Goal: Task Accomplishment & Management: Use online tool/utility

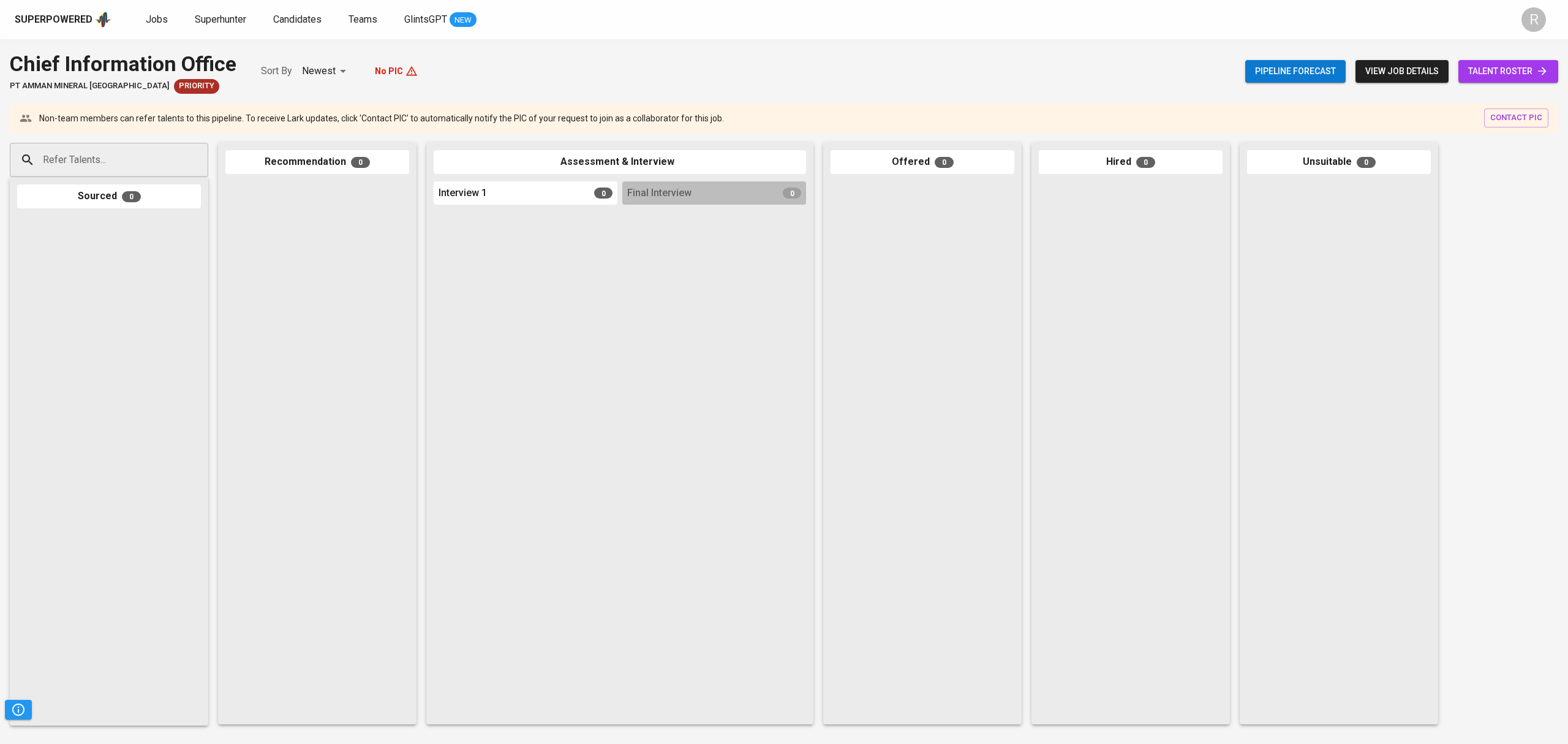
click at [1390, 71] on span "view job details" at bounding box center [1402, 71] width 73 height 15
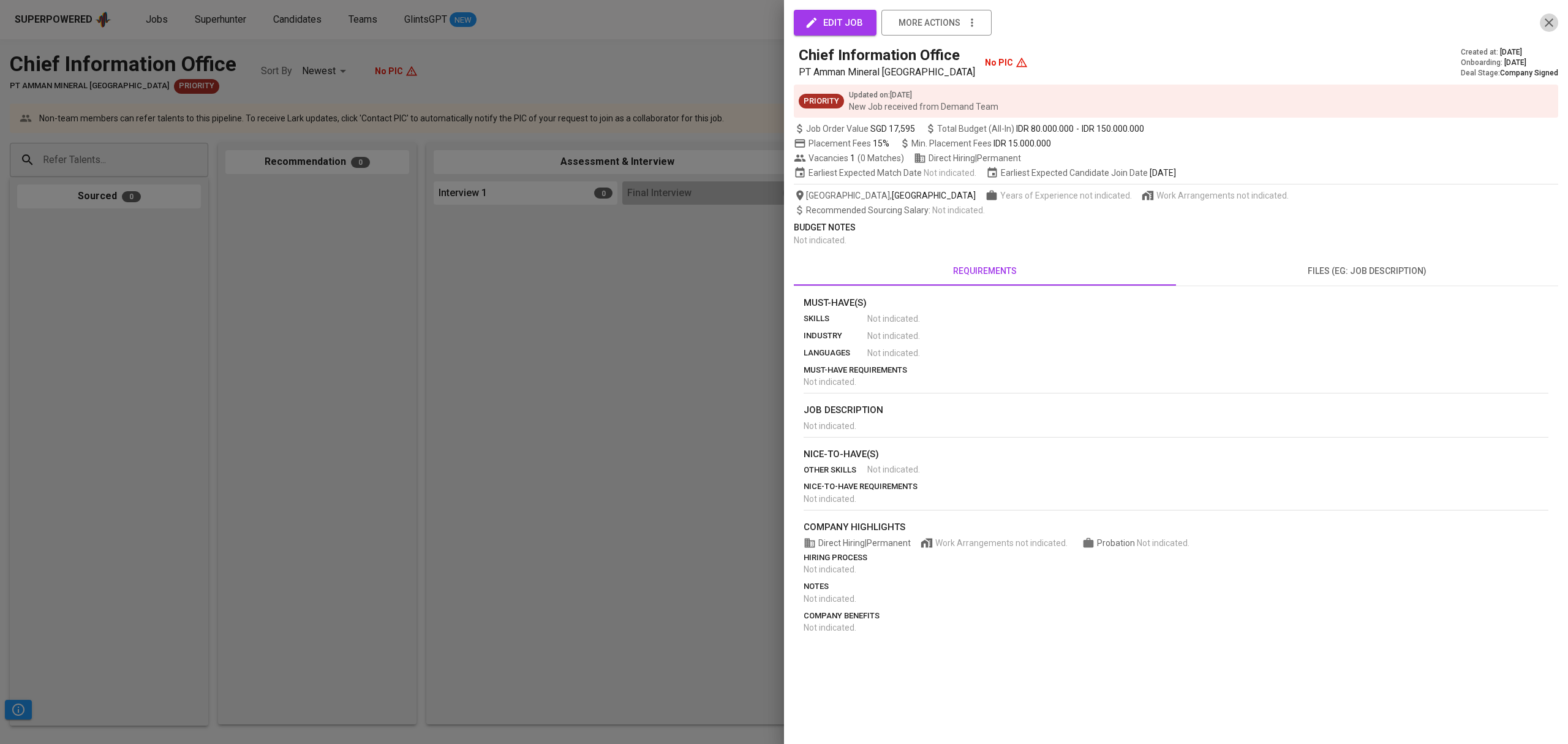
click at [1550, 28] on icon "button" at bounding box center [1548, 22] width 15 height 15
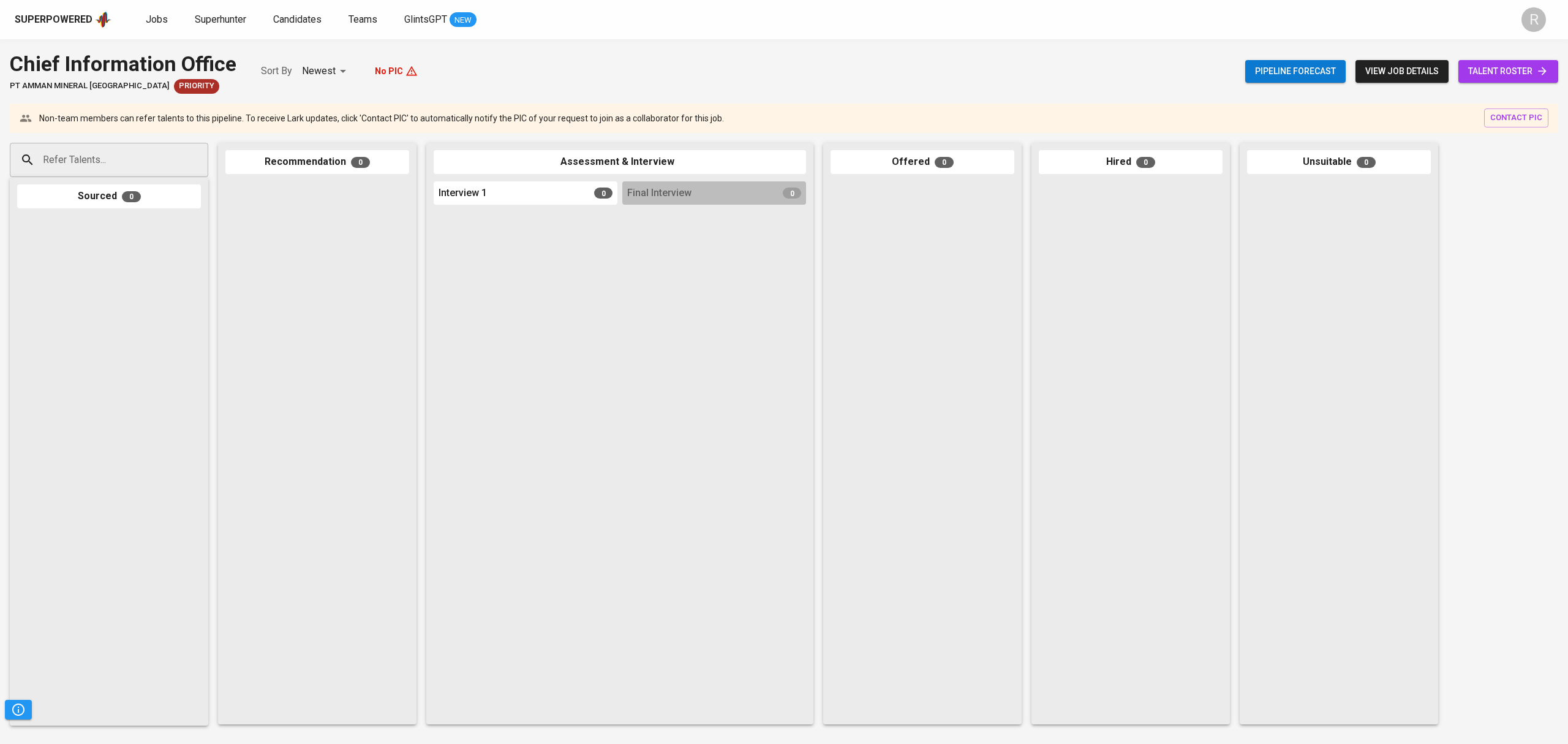
click at [740, 104] on div "Non-team members can refer talents to this pipeline. To receive Lark updates, c…" at bounding box center [783, 118] width 1548 height 29
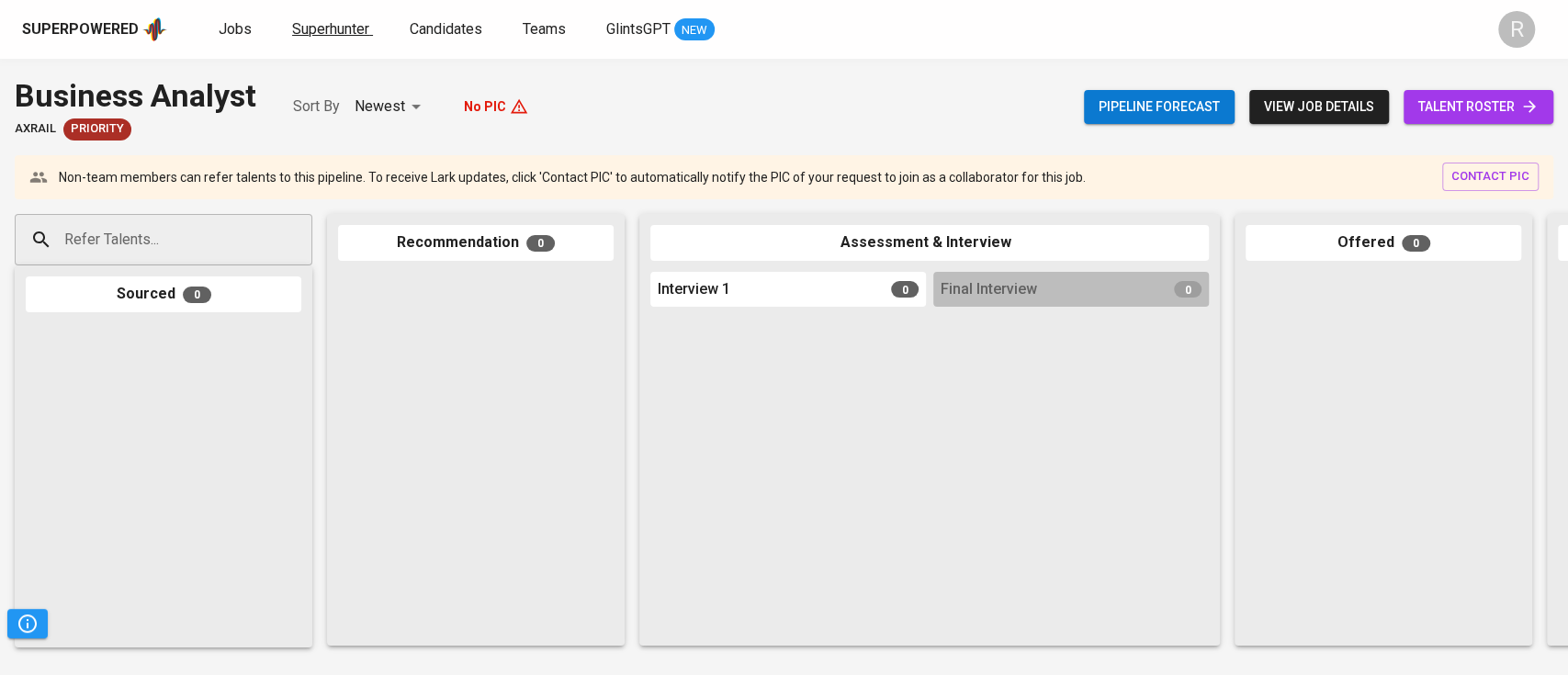
click at [337, 40] on div "Superpowered Jobs Superhunter Candidates Teams GlintsGPT NEW R" at bounding box center [784, 29] width 1568 height 59
click at [337, 40] on link "Superhunter" at bounding box center [332, 29] width 81 height 23
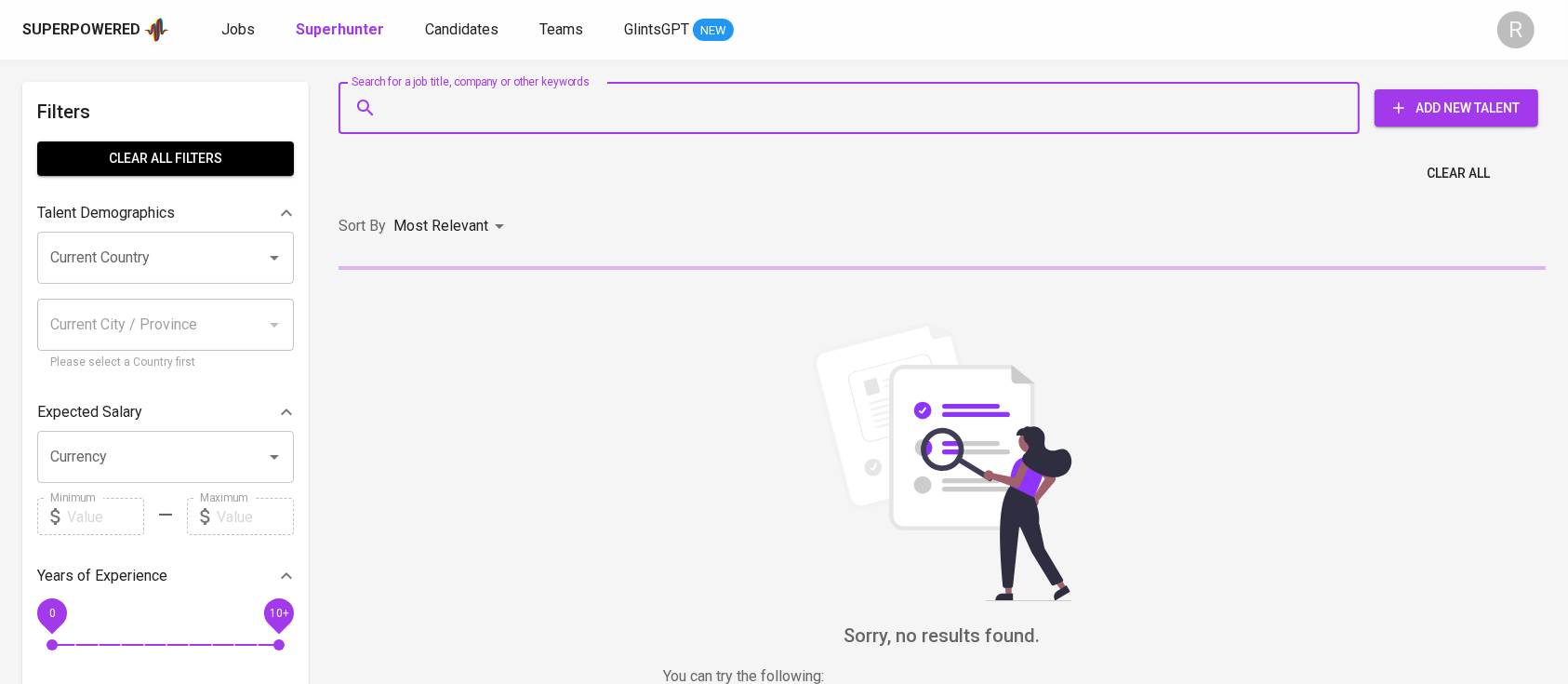
click at [429, 101] on input "Search for a job title, company or other keywords" at bounding box center [854, 108] width 939 height 36
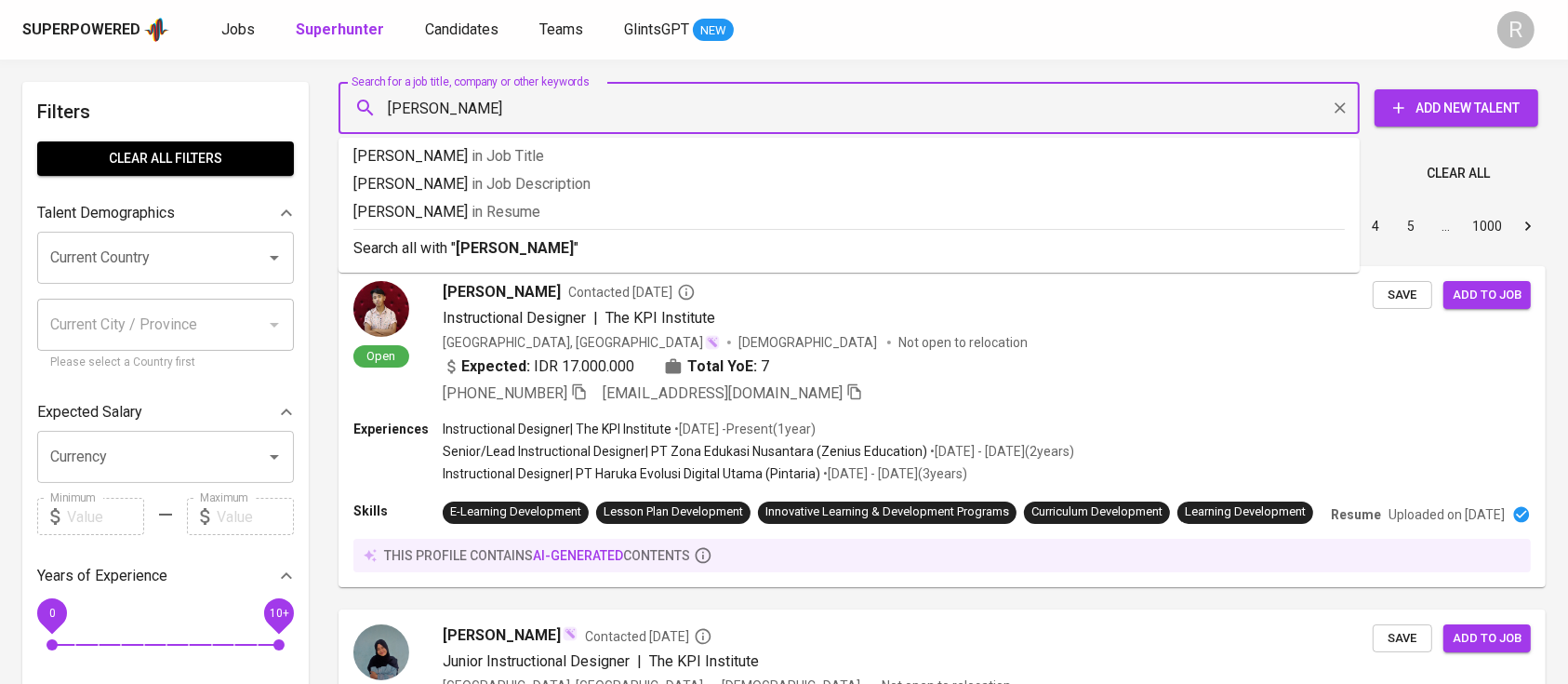
type input "teddy syamkalla"
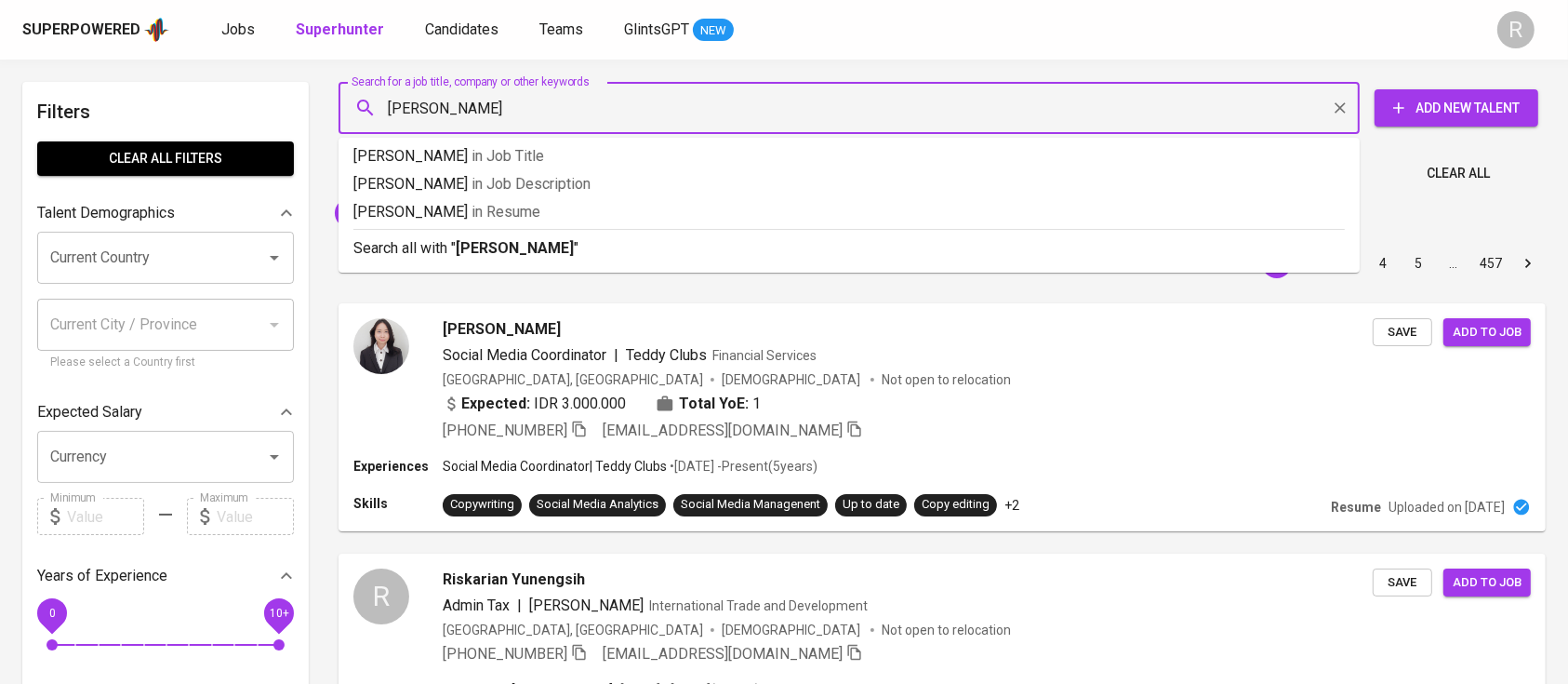
type input "Muhammad Teddy Syamkalla"
click at [702, 238] on p "Search all with " Muhammad Teddy Syamkalla "" at bounding box center [849, 248] width 992 height 22
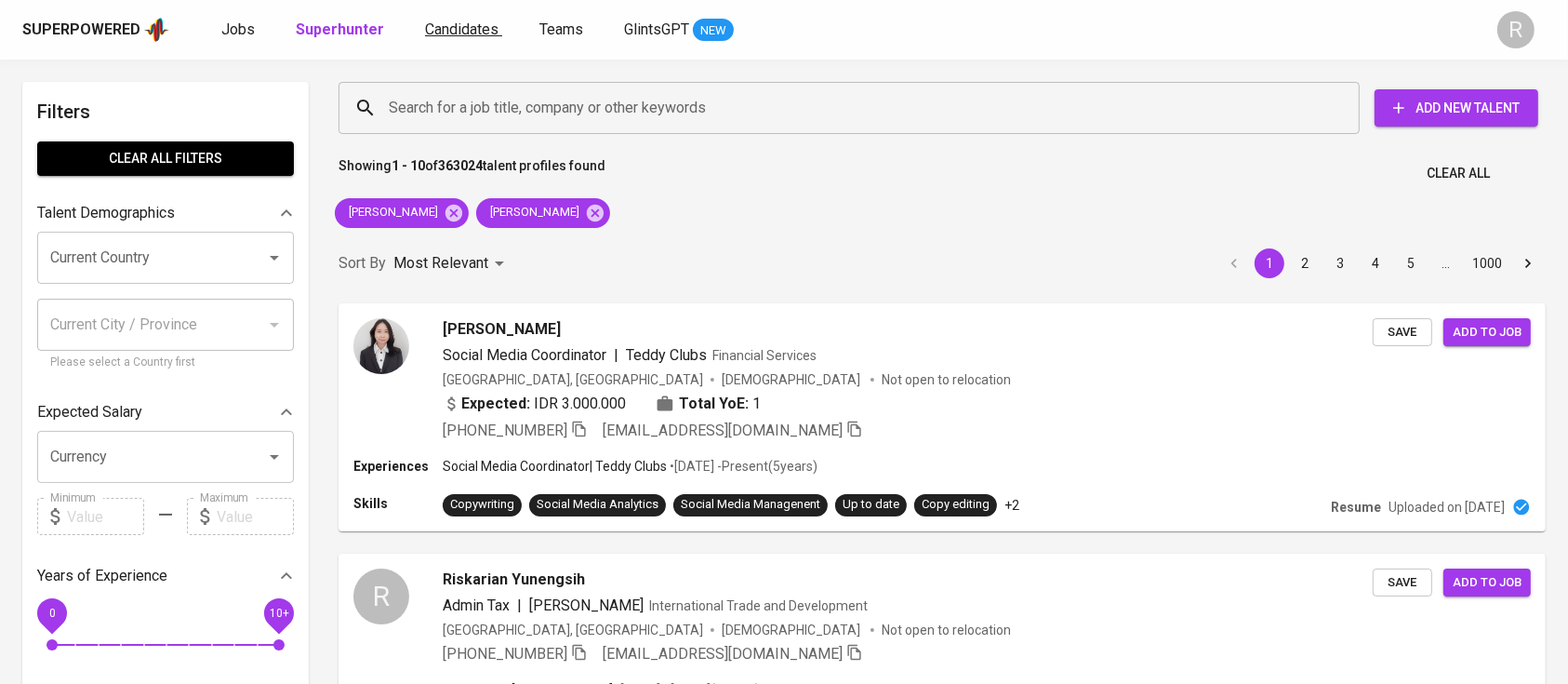
click at [457, 34] on span "Candidates" at bounding box center [462, 29] width 74 height 17
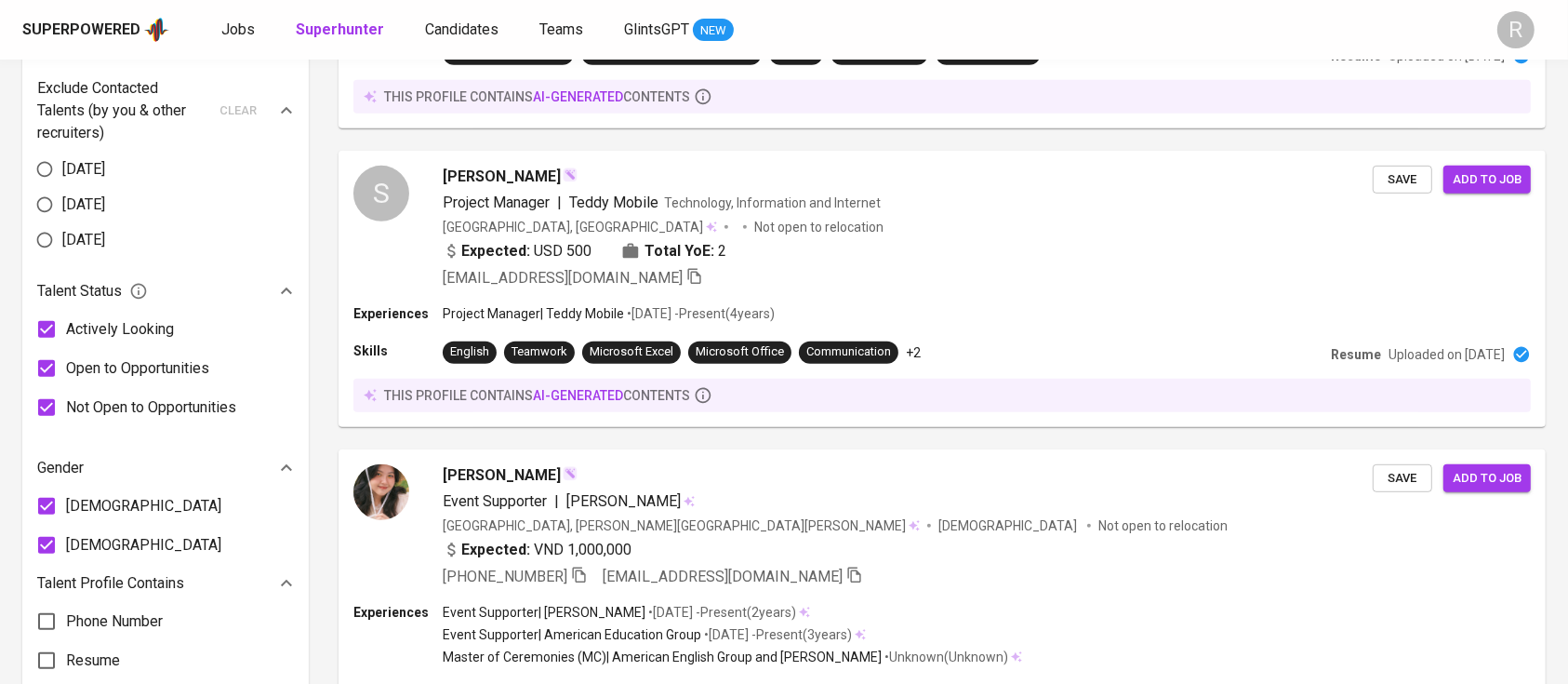
scroll to position [2453, 0]
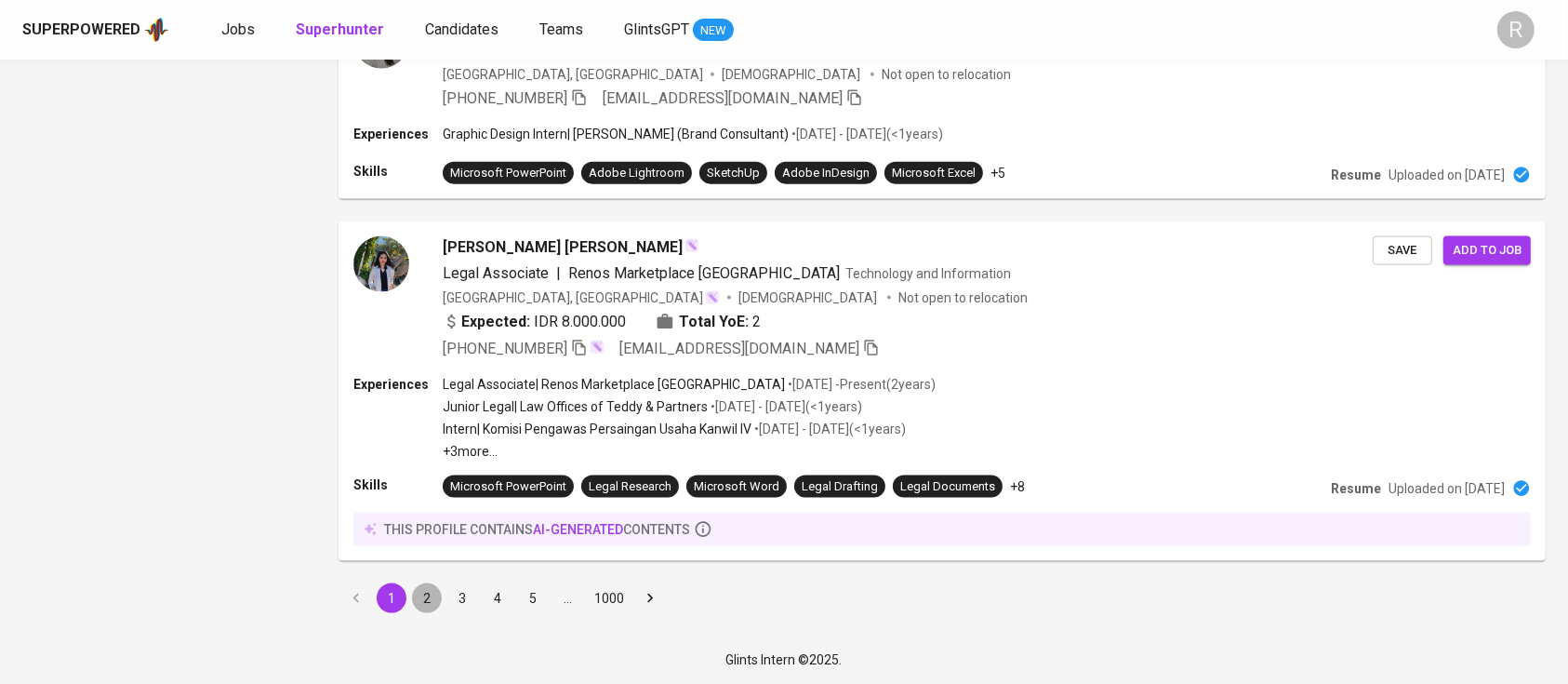
click at [422, 590] on button "2" at bounding box center [426, 598] width 30 height 30
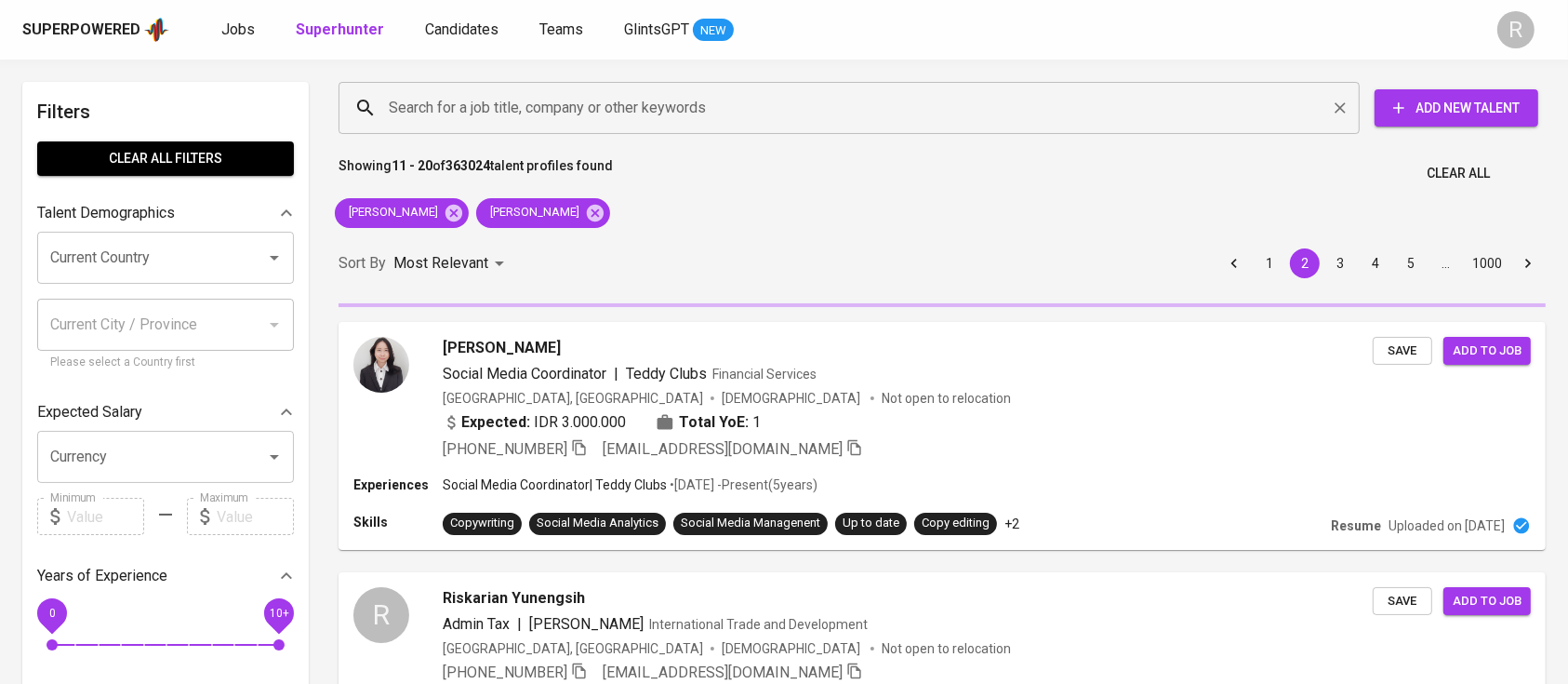
click at [639, 108] on div "Search for a job title, company or other keywords" at bounding box center [850, 108] width 1022 height 52
click at [639, 108] on input "Search for a job title, company or other keywords" at bounding box center [854, 108] width 939 height 36
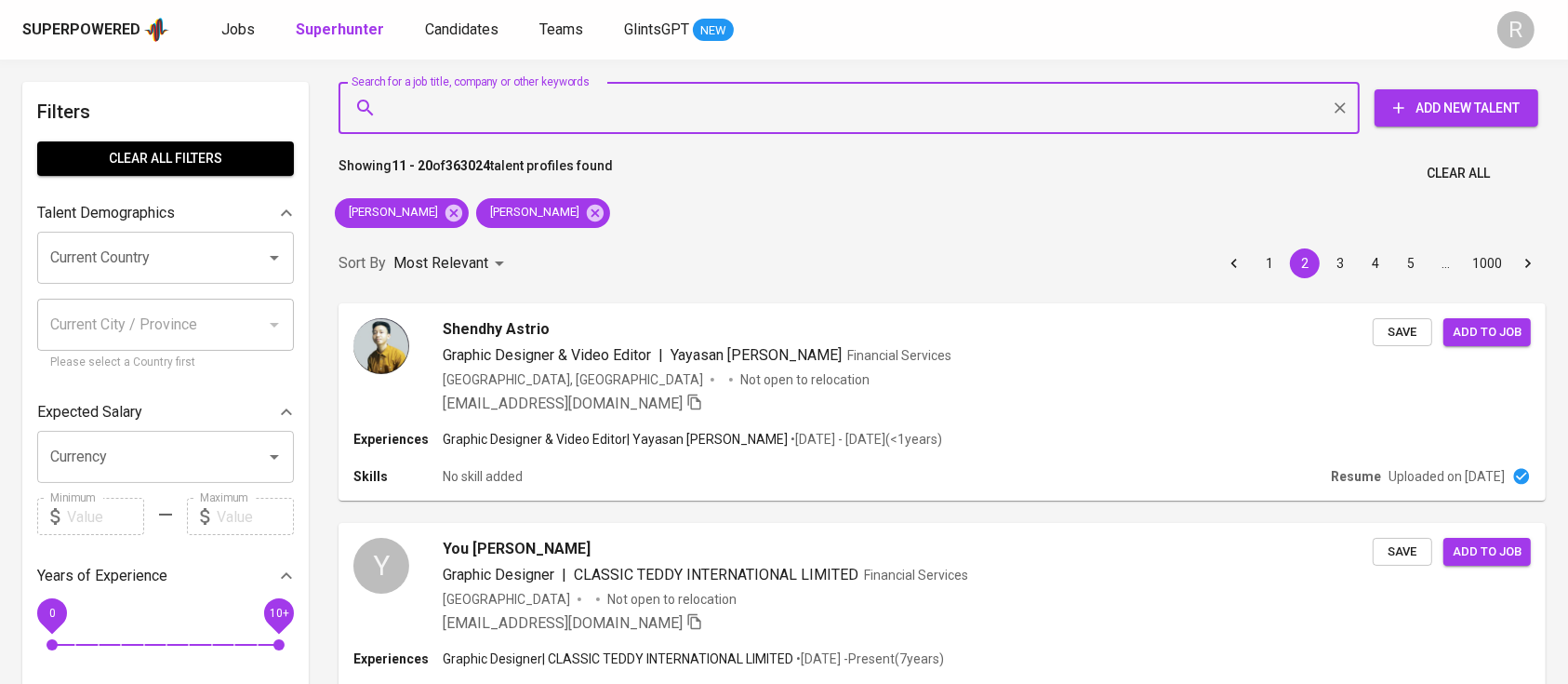
click at [620, 123] on input "Search for a job title, company or other keywords" at bounding box center [854, 108] width 939 height 36
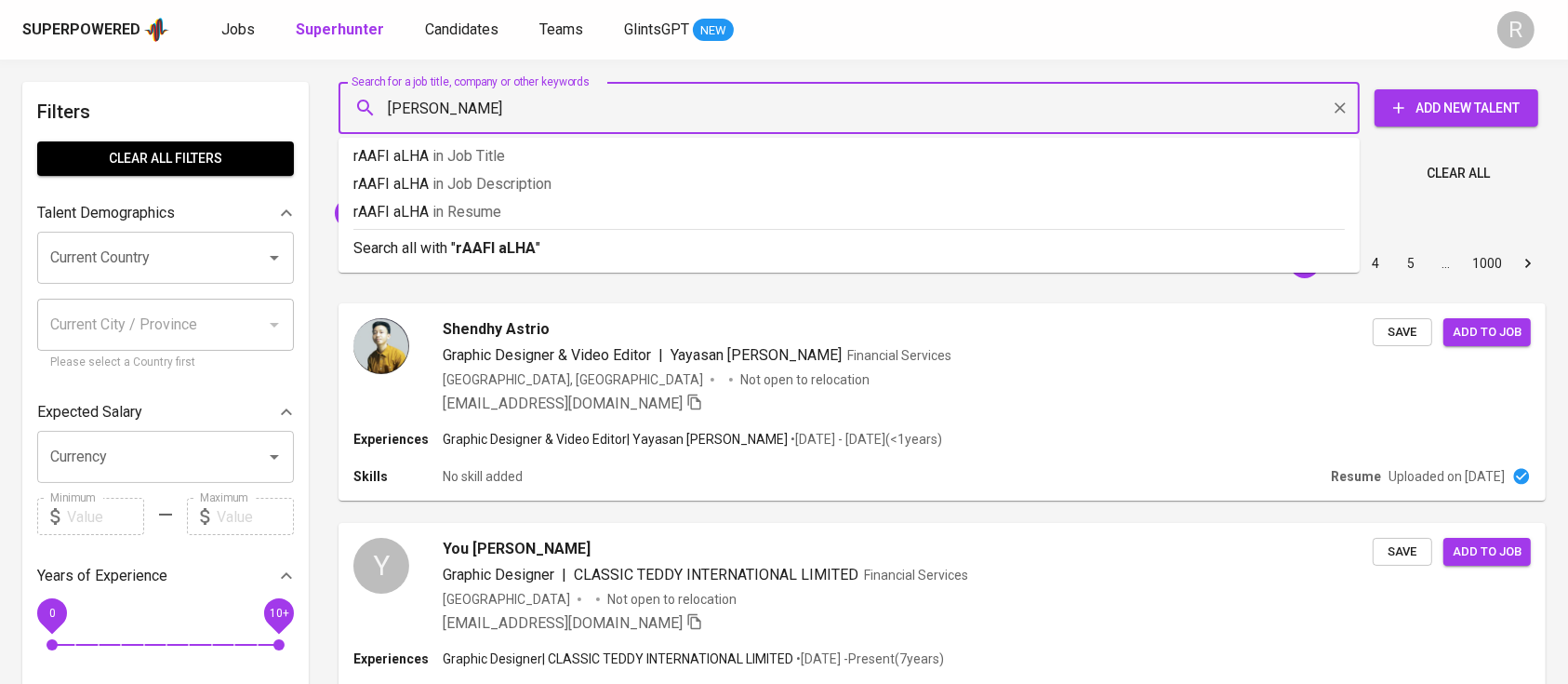
type input "rAAFI aLHADI"
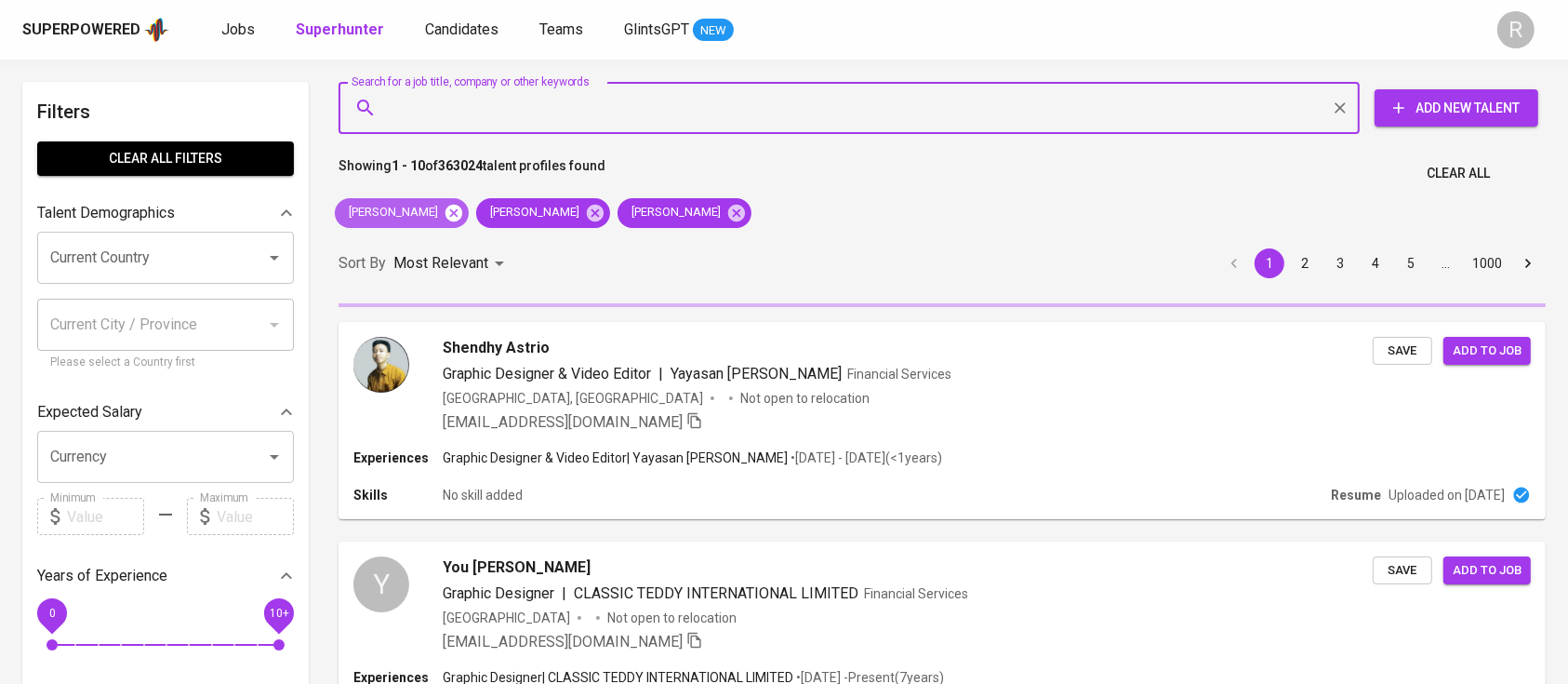
click at [460, 204] on icon at bounding box center [453, 212] width 20 height 20
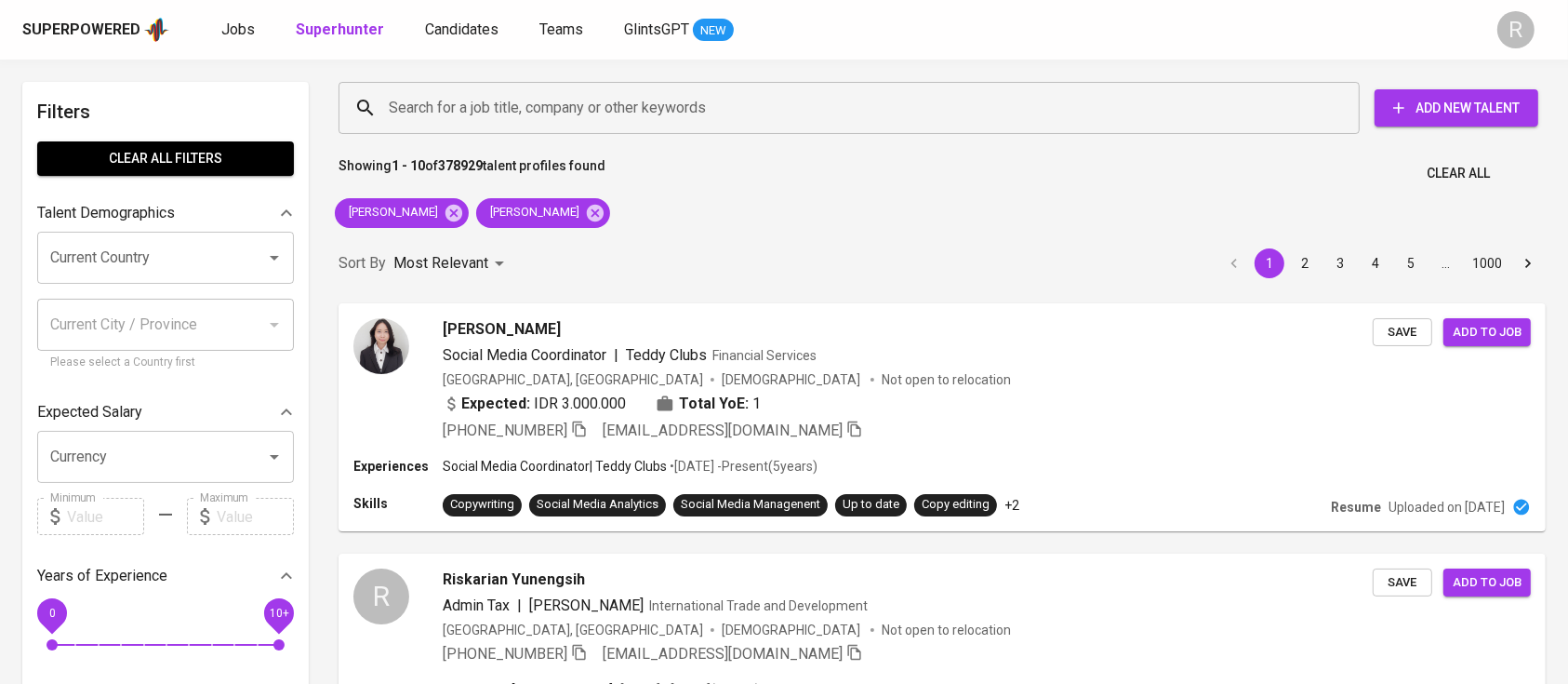
click at [617, 214] on div "Muhammad Teddy Syamkalla rAAFI aLHADI" at bounding box center [472, 213] width 290 height 44
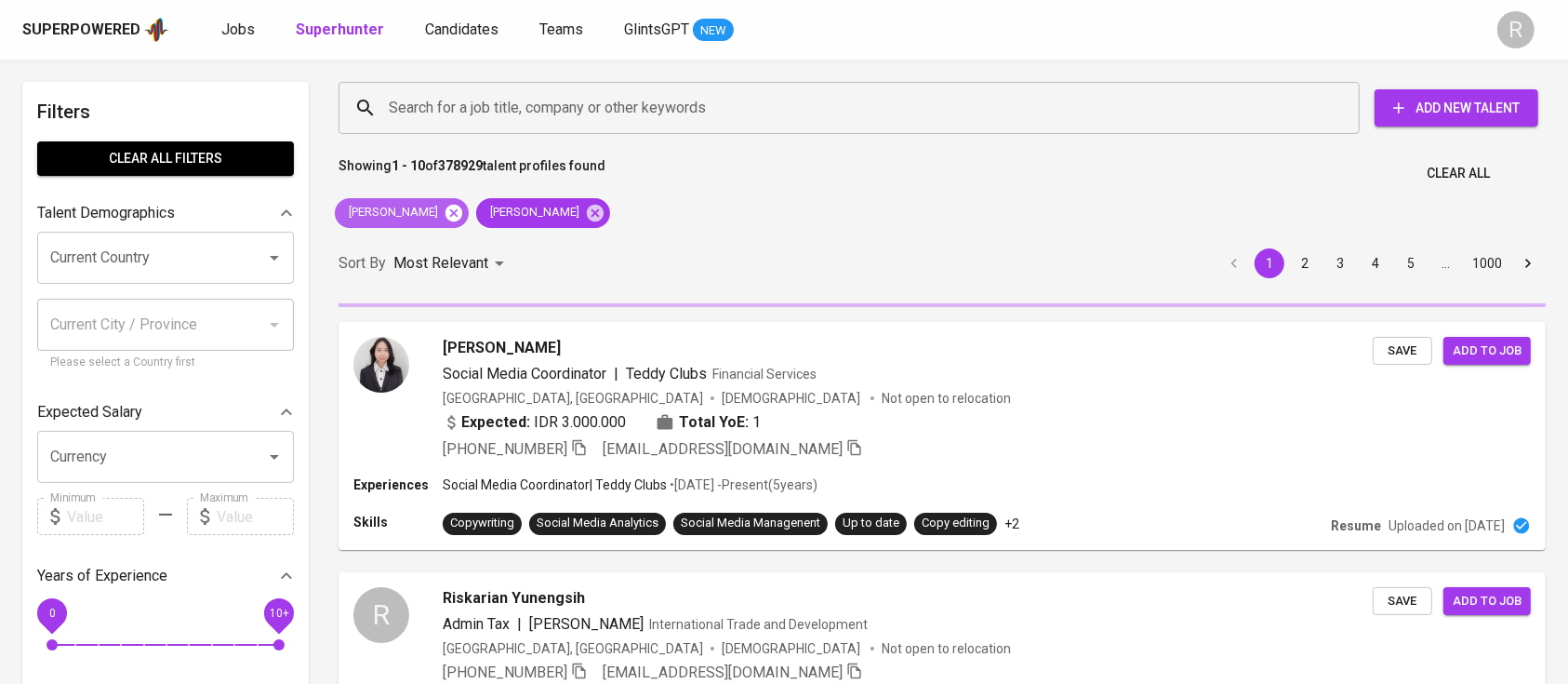
click at [464, 213] on icon at bounding box center [453, 212] width 20 height 20
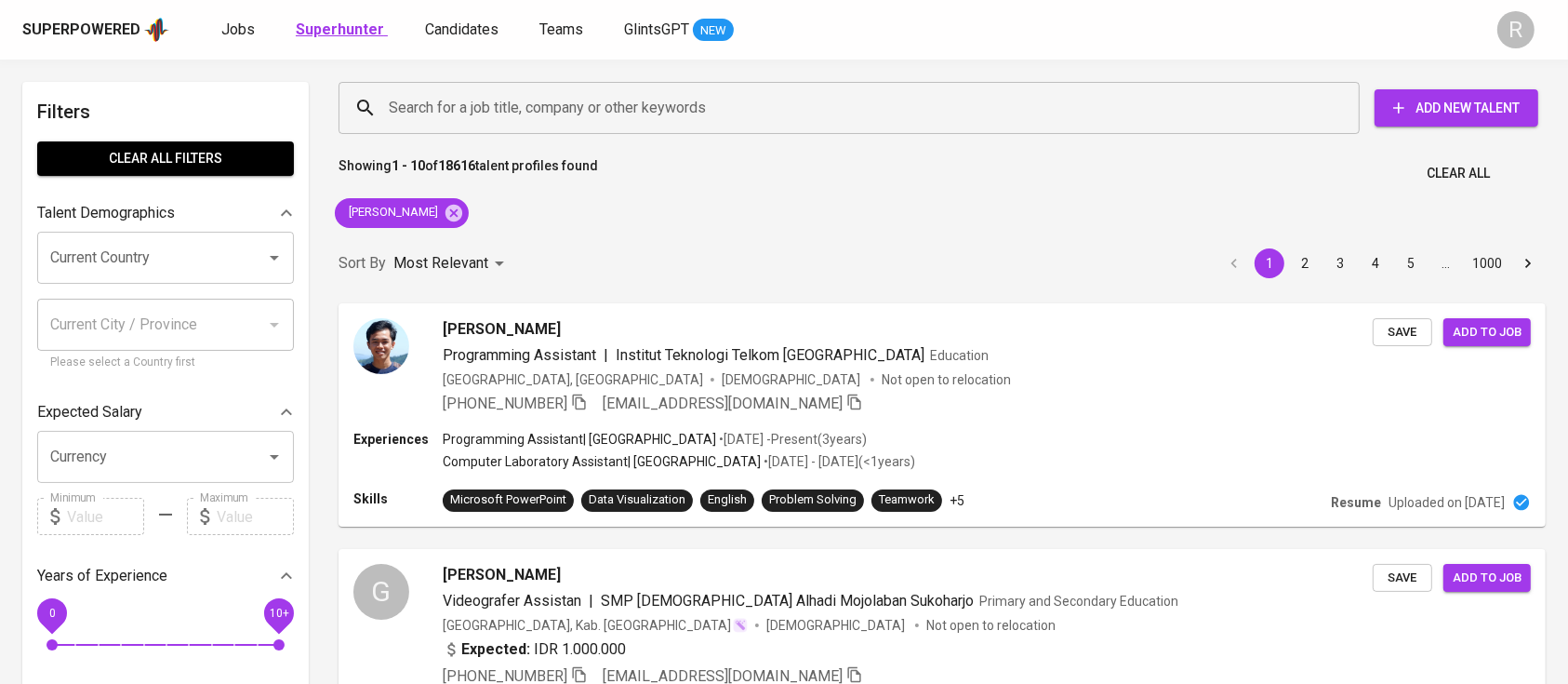
click at [321, 40] on link "Superhunter" at bounding box center [342, 30] width 92 height 23
click at [448, 252] on p "Most Relevant" at bounding box center [441, 262] width 95 height 22
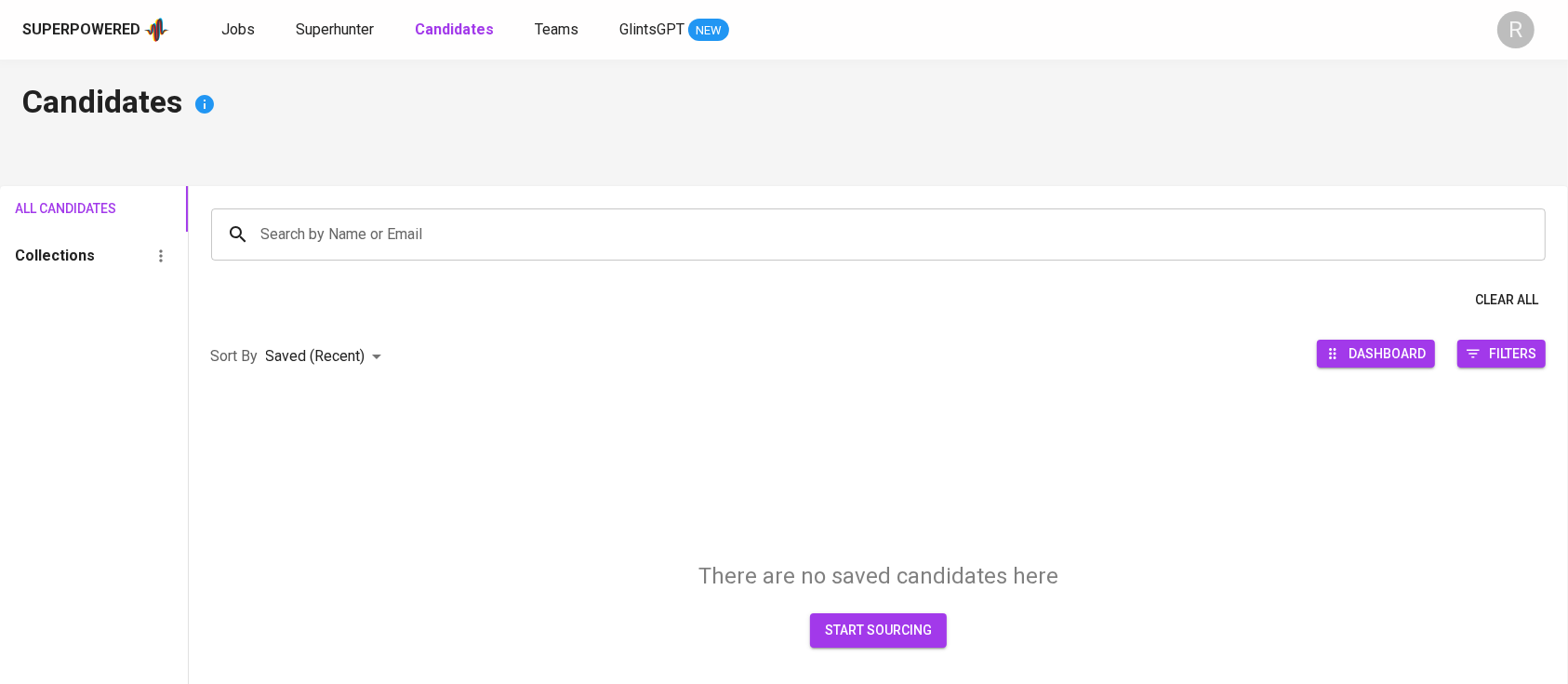
click at [458, 224] on input "Search by Name or Email" at bounding box center [883, 234] width 1254 height 36
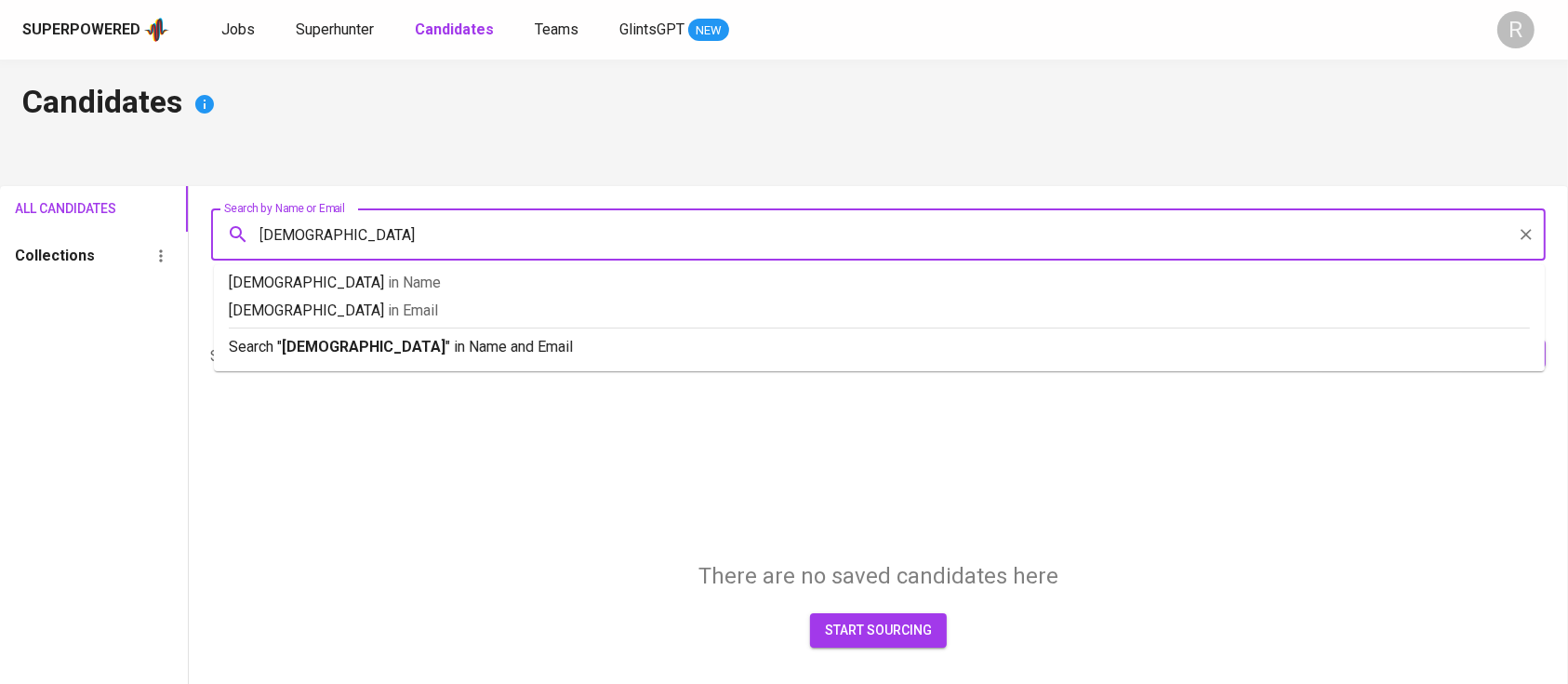
type input "[DEMOGRAPHIC_DATA]"
